Goal: Task Accomplishment & Management: Manage account settings

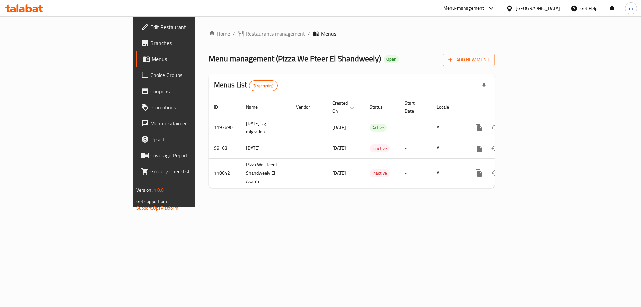
click at [150, 72] on span "Choice Groups" at bounding box center [192, 75] width 84 height 8
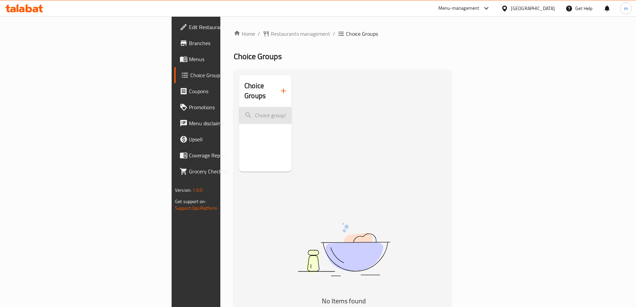
click at [239, 107] on input "search" at bounding box center [265, 115] width 52 height 17
paste input "Your Choice Of Size"
type input "Your Choice Of Size"
click at [189, 63] on span "Menus" at bounding box center [230, 59] width 83 height 8
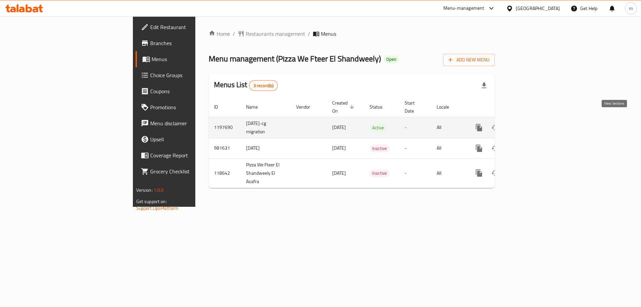
click at [531, 123] on icon "enhanced table" at bounding box center [527, 127] width 8 height 8
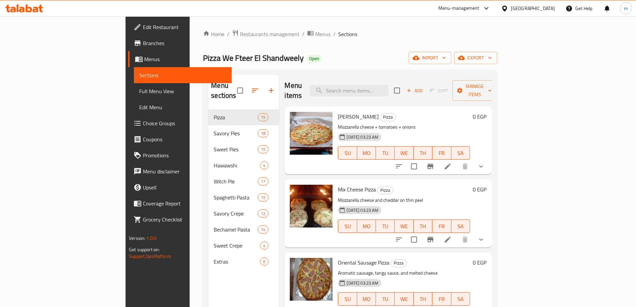
click at [143, 121] on span "Choice Groups" at bounding box center [184, 123] width 83 height 8
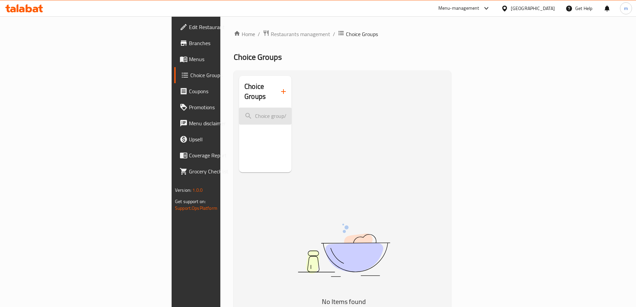
click at [239, 110] on input "search" at bounding box center [265, 115] width 52 height 17
paste input "Your Choice Of Size"
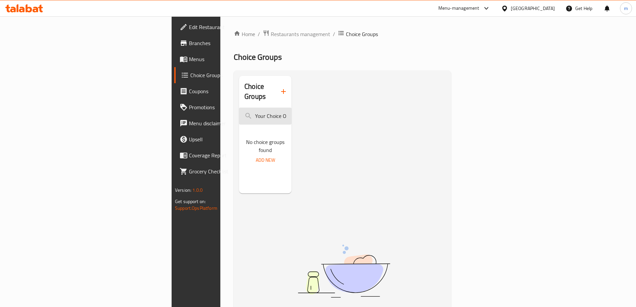
click at [239, 107] on input "Your Choice Of Siz" at bounding box center [265, 115] width 52 height 17
paste input "611660"
type input "61166"
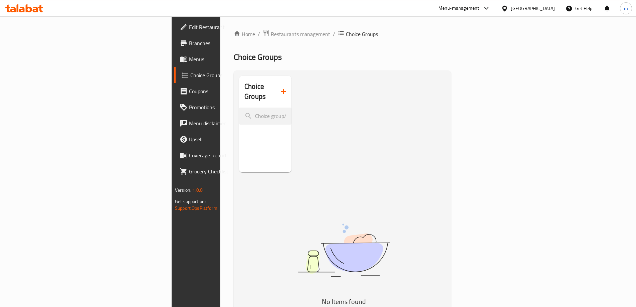
click at [189, 56] on span "Menus" at bounding box center [230, 59] width 83 height 8
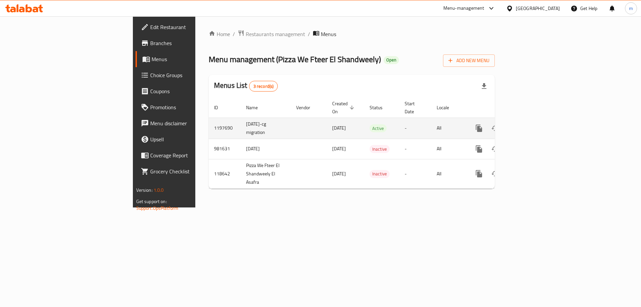
click at [531, 124] on icon "enhanced table" at bounding box center [527, 128] width 8 height 8
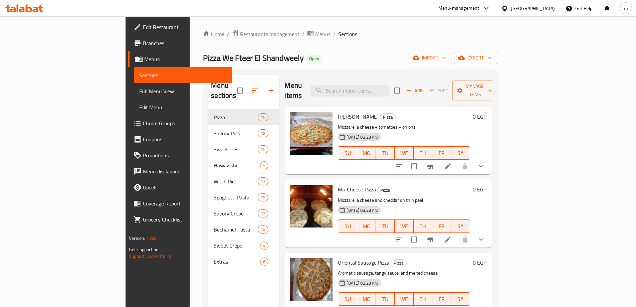
click at [143, 127] on span "Choice Groups" at bounding box center [184, 123] width 83 height 8
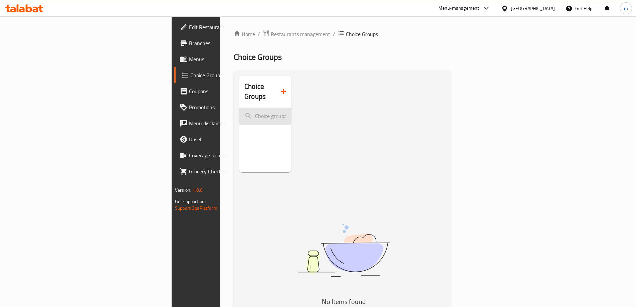
click at [239, 108] on input "search" at bounding box center [265, 115] width 52 height 17
click at [239, 109] on input "v" at bounding box center [265, 115] width 52 height 17
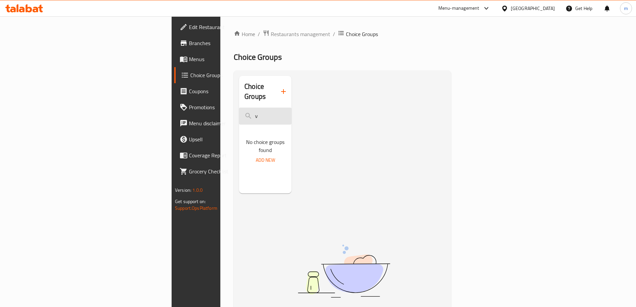
click at [239, 109] on input "v" at bounding box center [265, 115] width 52 height 17
click at [239, 108] on input "v" at bounding box center [265, 115] width 52 height 17
paste input "611660"
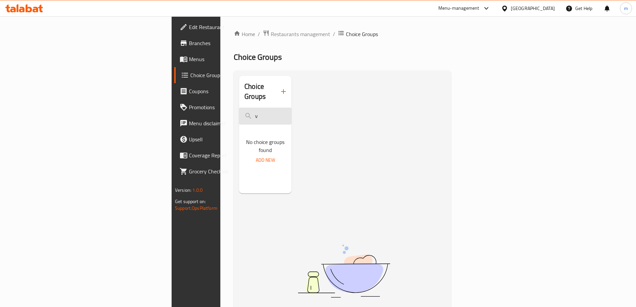
type input "611660"
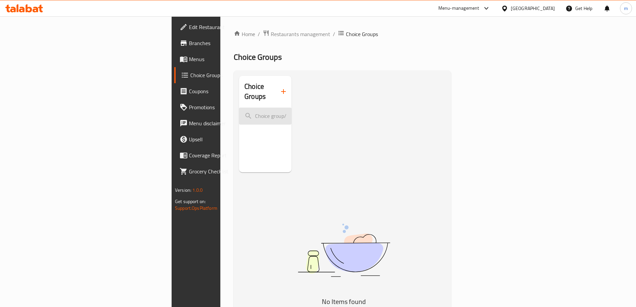
type input "="
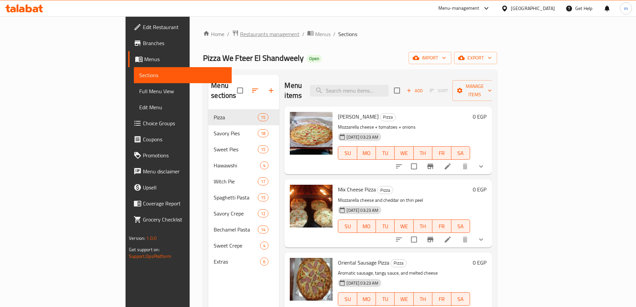
click at [240, 35] on span "Restaurants management" at bounding box center [269, 34] width 59 height 8
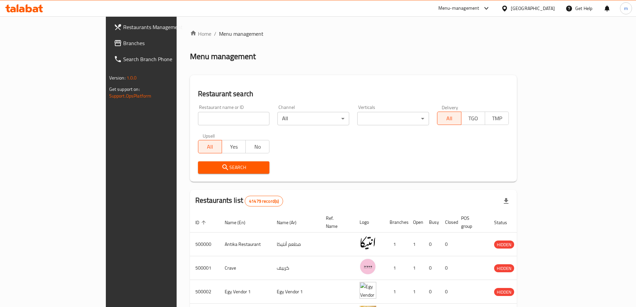
click at [123, 47] on span "Branches" at bounding box center [164, 43] width 83 height 8
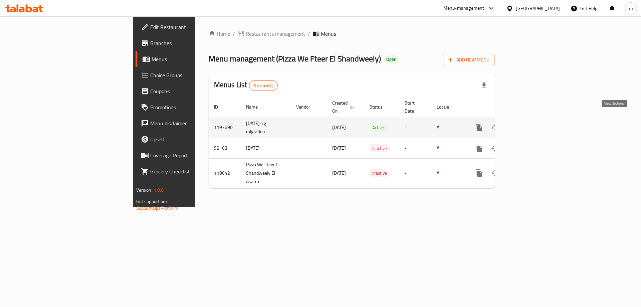
click at [535, 124] on link "enhanced table" at bounding box center [527, 127] width 16 height 16
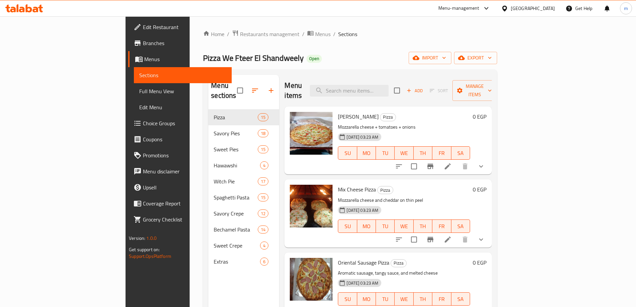
click at [143, 124] on span "Choice Groups" at bounding box center [184, 123] width 83 height 8
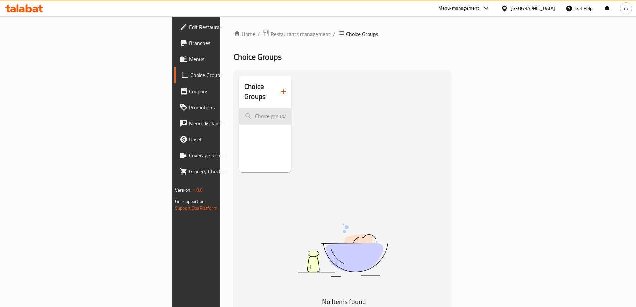
click at [239, 107] on input "search" at bounding box center [265, 115] width 52 height 17
paste input "611660"
type input "611660"
click at [239, 109] on input "search" at bounding box center [265, 115] width 52 height 17
paste input "Your Choice Of Size:"
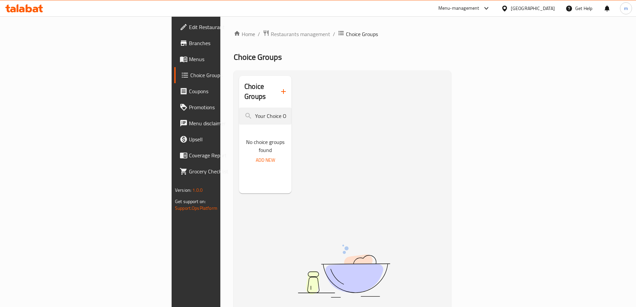
type input "Your Choice Of Size:"
click at [271, 34] on span "Restaurants management" at bounding box center [300, 34] width 59 height 8
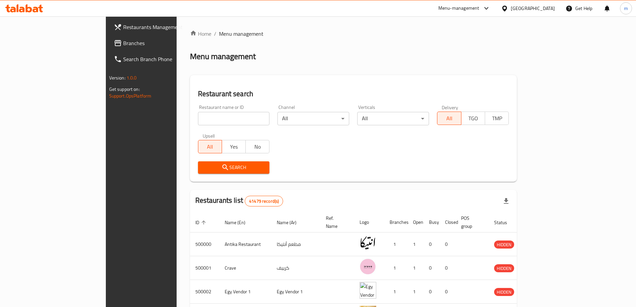
click at [106, 44] on div "Restaurants Management Branches Search Branch Phone Version: 1.0.0 Get support …" at bounding box center [318, 255] width 424 height 478
click at [123, 44] on span "Branches" at bounding box center [164, 43] width 83 height 8
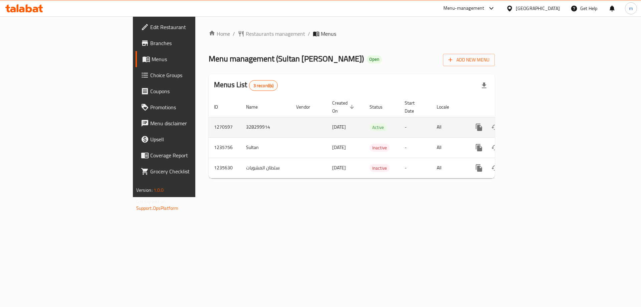
click at [535, 119] on link "enhanced table" at bounding box center [527, 127] width 16 height 16
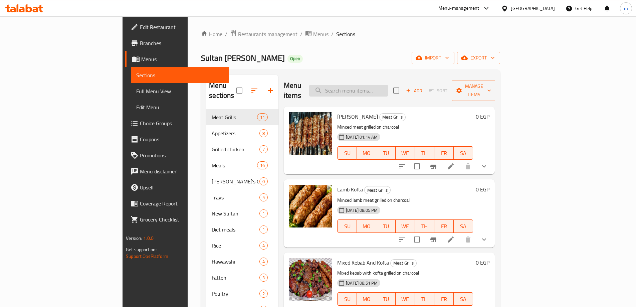
click at [388, 85] on input "search" at bounding box center [348, 91] width 79 height 12
paste input "Kanduz Steak"
type input "Kanduz Steak"
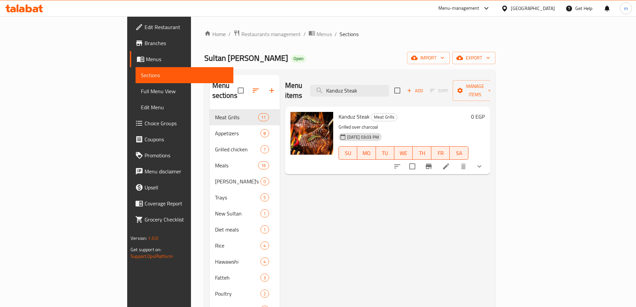
click at [450, 162] on icon at bounding box center [446, 166] width 8 height 8
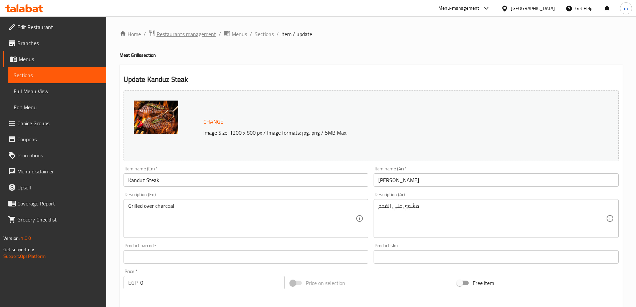
click at [178, 30] on span "Restaurants management" at bounding box center [185, 34] width 59 height 8
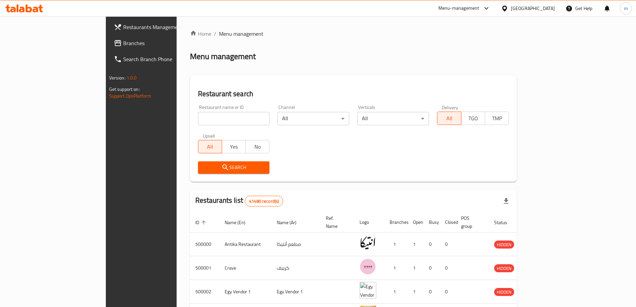
click at [123, 46] on span "Branches" at bounding box center [164, 43] width 83 height 8
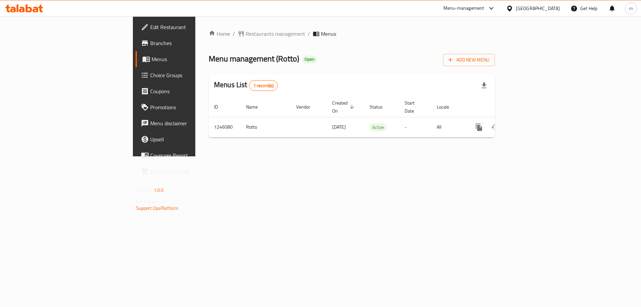
click at [150, 77] on span "Choice Groups" at bounding box center [192, 75] width 84 height 8
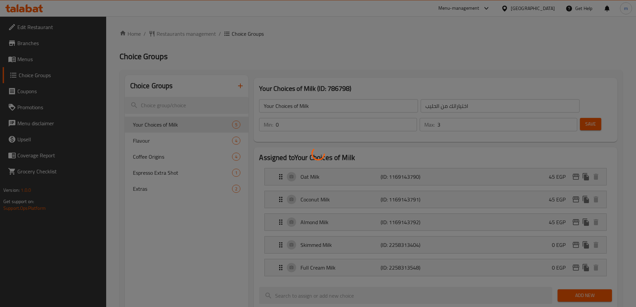
click at [187, 104] on div at bounding box center [318, 153] width 636 height 307
click at [186, 104] on div at bounding box center [318, 153] width 636 height 307
click at [185, 104] on div at bounding box center [318, 153] width 636 height 307
click at [183, 104] on div at bounding box center [318, 153] width 636 height 307
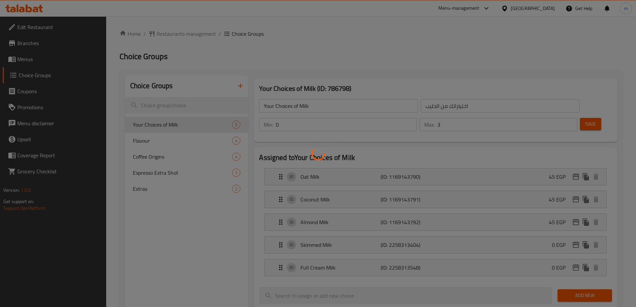
click at [183, 104] on div at bounding box center [318, 153] width 636 height 307
click at [182, 104] on div at bounding box center [318, 153] width 636 height 307
click at [181, 104] on div at bounding box center [318, 153] width 636 height 307
click at [180, 104] on div at bounding box center [318, 153] width 636 height 307
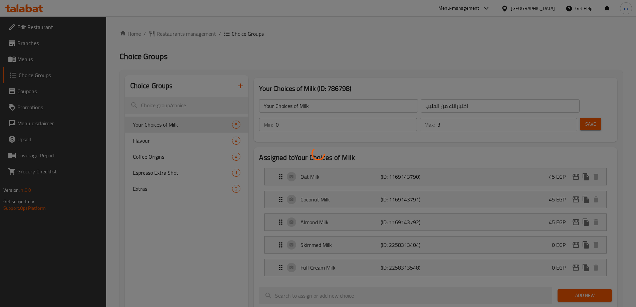
click at [179, 104] on div at bounding box center [318, 153] width 636 height 307
click at [176, 104] on div at bounding box center [318, 153] width 636 height 307
click at [175, 104] on div at bounding box center [318, 153] width 636 height 307
click at [172, 104] on div at bounding box center [318, 153] width 636 height 307
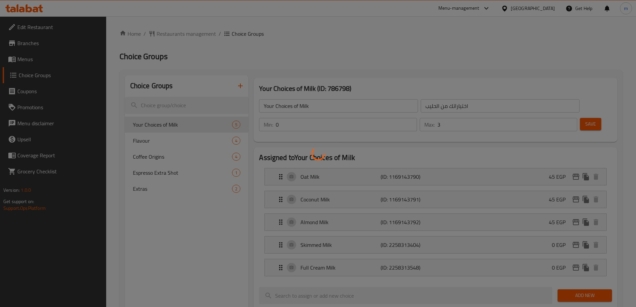
click at [172, 104] on div at bounding box center [318, 153] width 636 height 307
click at [171, 104] on div at bounding box center [318, 153] width 636 height 307
click at [170, 103] on div at bounding box center [318, 153] width 636 height 307
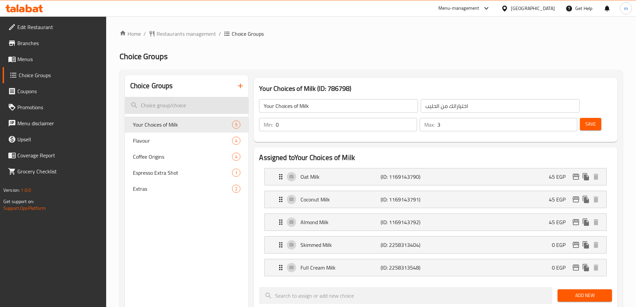
click at [169, 103] on input "search" at bounding box center [187, 105] width 124 height 17
paste input "Extra Ice Cup"
type input "Extra Ice Cup"
click at [169, 30] on span "Restaurants management" at bounding box center [185, 34] width 59 height 8
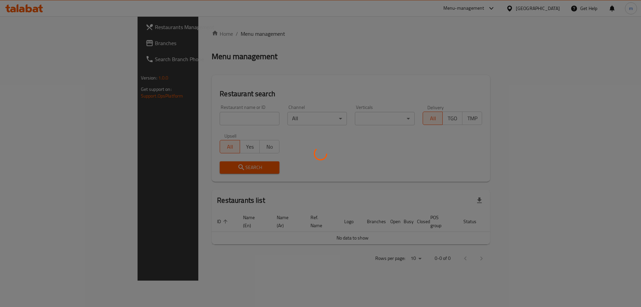
click at [23, 45] on div at bounding box center [320, 153] width 641 height 307
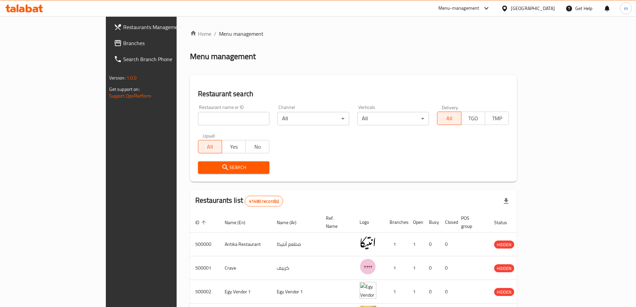
click at [123, 43] on span "Branches" at bounding box center [164, 43] width 83 height 8
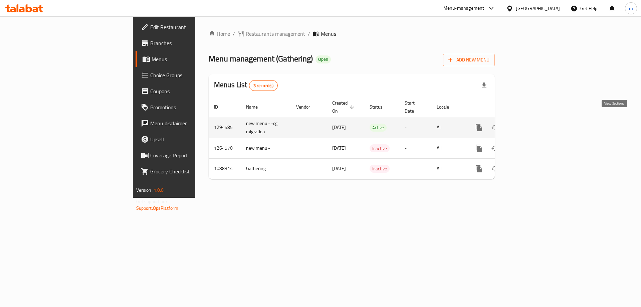
click at [535, 121] on link "enhanced table" at bounding box center [527, 127] width 16 height 16
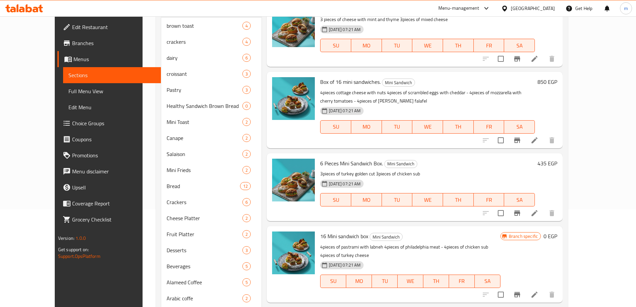
scroll to position [214, 0]
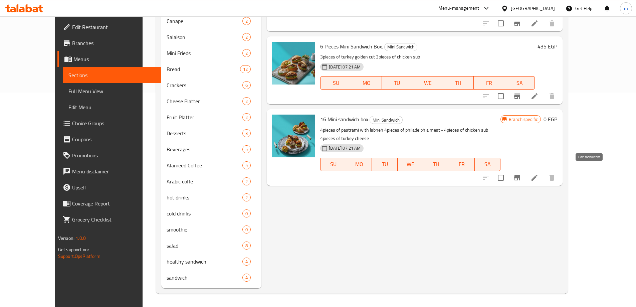
click at [537, 174] on icon at bounding box center [534, 177] width 6 height 6
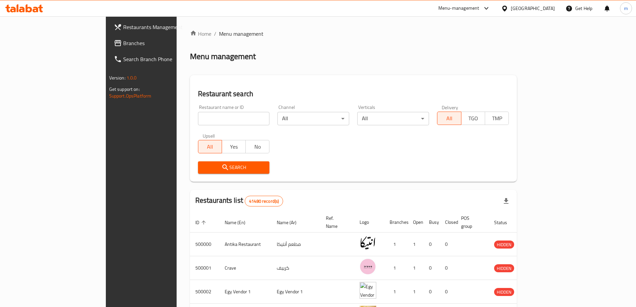
click at [198, 116] on input "search" at bounding box center [234, 118] width 72 height 13
paste input "708011"
type input "708011"
click at [203, 167] on span "Search" at bounding box center [233, 167] width 61 height 8
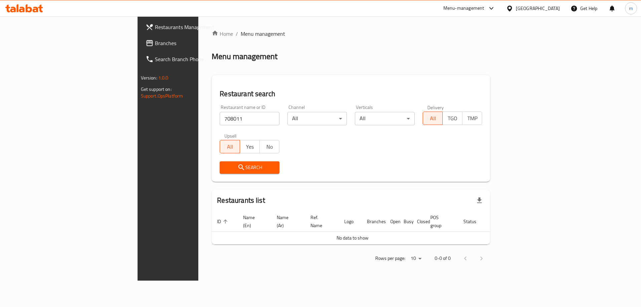
click at [155, 45] on span "Branches" at bounding box center [197, 43] width 84 height 8
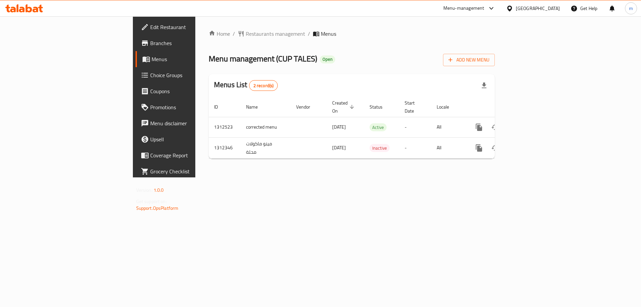
click at [150, 78] on span "Choice Groups" at bounding box center [192, 75] width 84 height 8
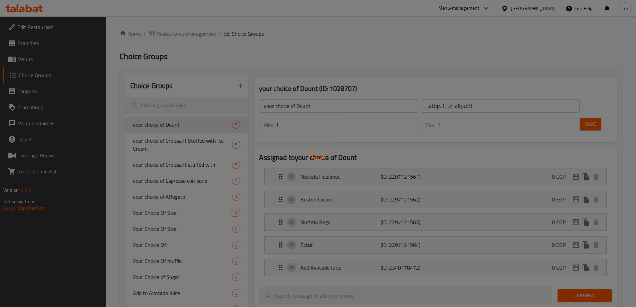
click at [183, 106] on div at bounding box center [318, 153] width 636 height 307
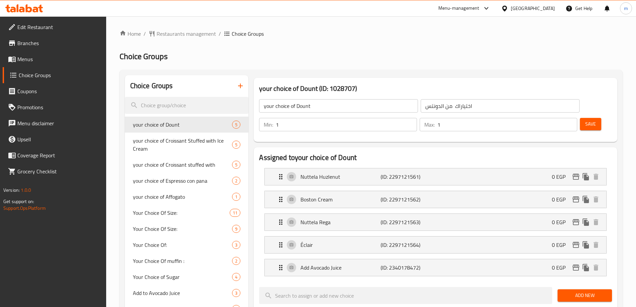
click at [182, 106] on div at bounding box center [318, 153] width 636 height 307
click at [182, 106] on input "search" at bounding box center [187, 105] width 124 height 17
click at [181, 107] on input "search" at bounding box center [187, 105] width 124 height 17
paste input "Your Choice of Sugar"
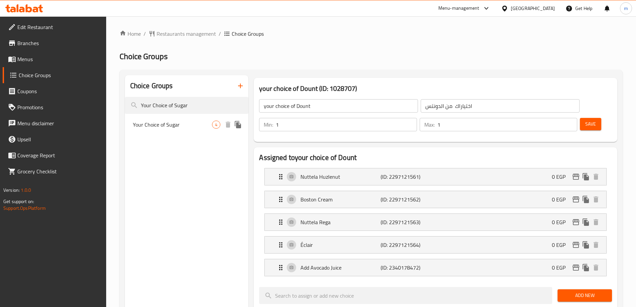
type input "Your Choice of Sugar"
drag, startPoint x: 172, startPoint y: 127, endPoint x: 370, endPoint y: 141, distance: 198.4
click at [171, 127] on span "Your Choice of Sugar" at bounding box center [172, 124] width 79 height 8
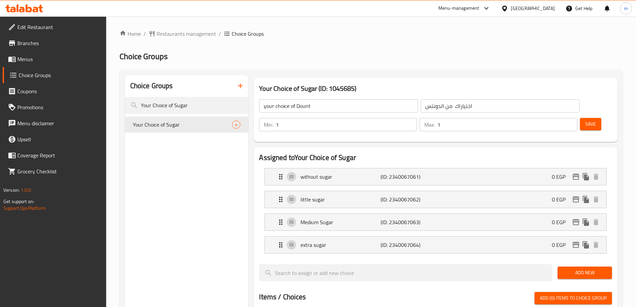
type input "Your Choice of Sugar"
type input "اختيارك كمية السكر"
type input "4"
click at [189, 34] on span "Restaurants management" at bounding box center [185, 34] width 59 height 8
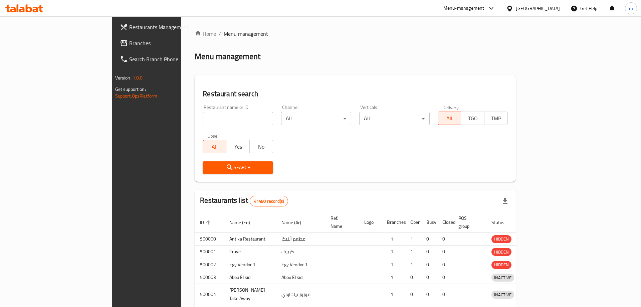
click at [24, 44] on div at bounding box center [320, 153] width 641 height 307
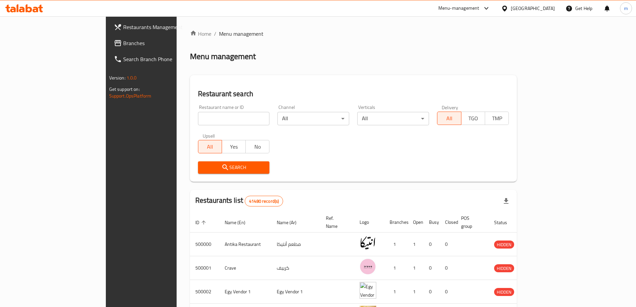
click at [123, 44] on span "Branches" at bounding box center [164, 43] width 83 height 8
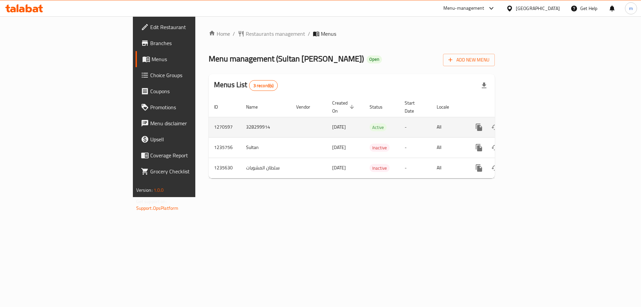
click at [535, 124] on link "enhanced table" at bounding box center [527, 127] width 16 height 16
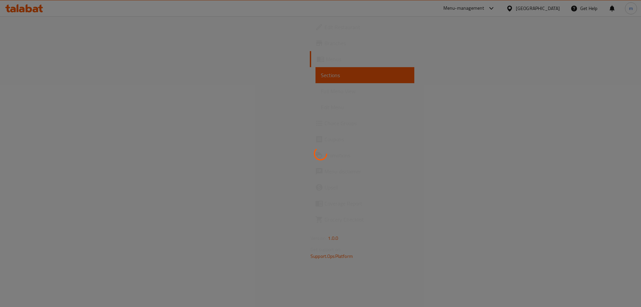
click at [603, 114] on div at bounding box center [320, 153] width 641 height 307
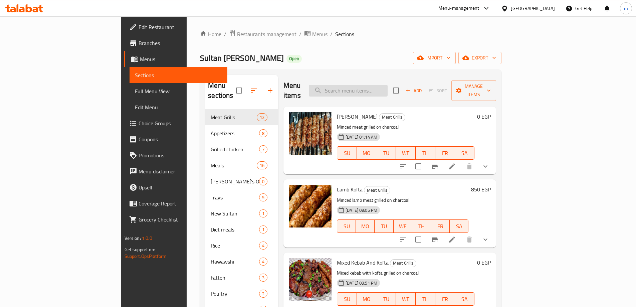
click at [387, 90] on input "search" at bounding box center [348, 91] width 79 height 12
paste input "[PERSON_NAME]"
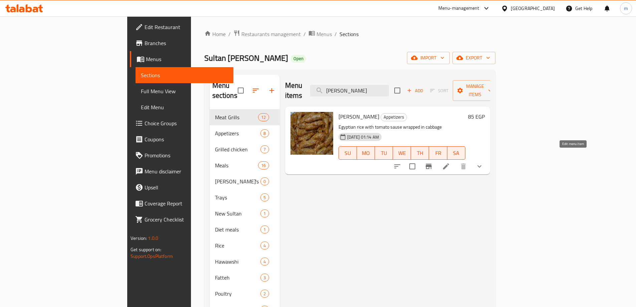
type input "[PERSON_NAME]"
click at [450, 162] on icon at bounding box center [446, 166] width 8 height 8
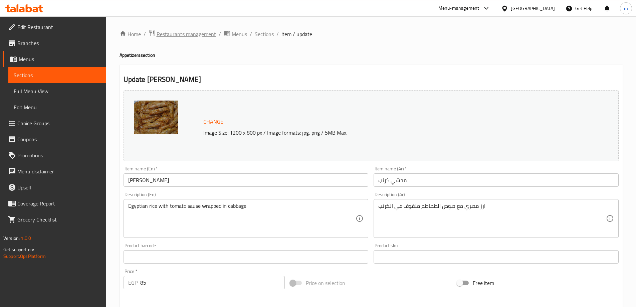
click at [190, 30] on span "Restaurants management" at bounding box center [185, 34] width 59 height 8
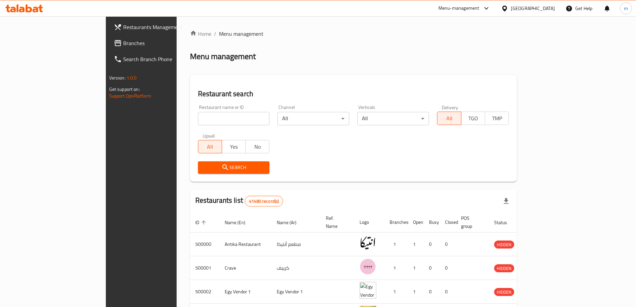
click at [123, 42] on span "Branches" at bounding box center [164, 43] width 83 height 8
